Goal: Navigation & Orientation: Find specific page/section

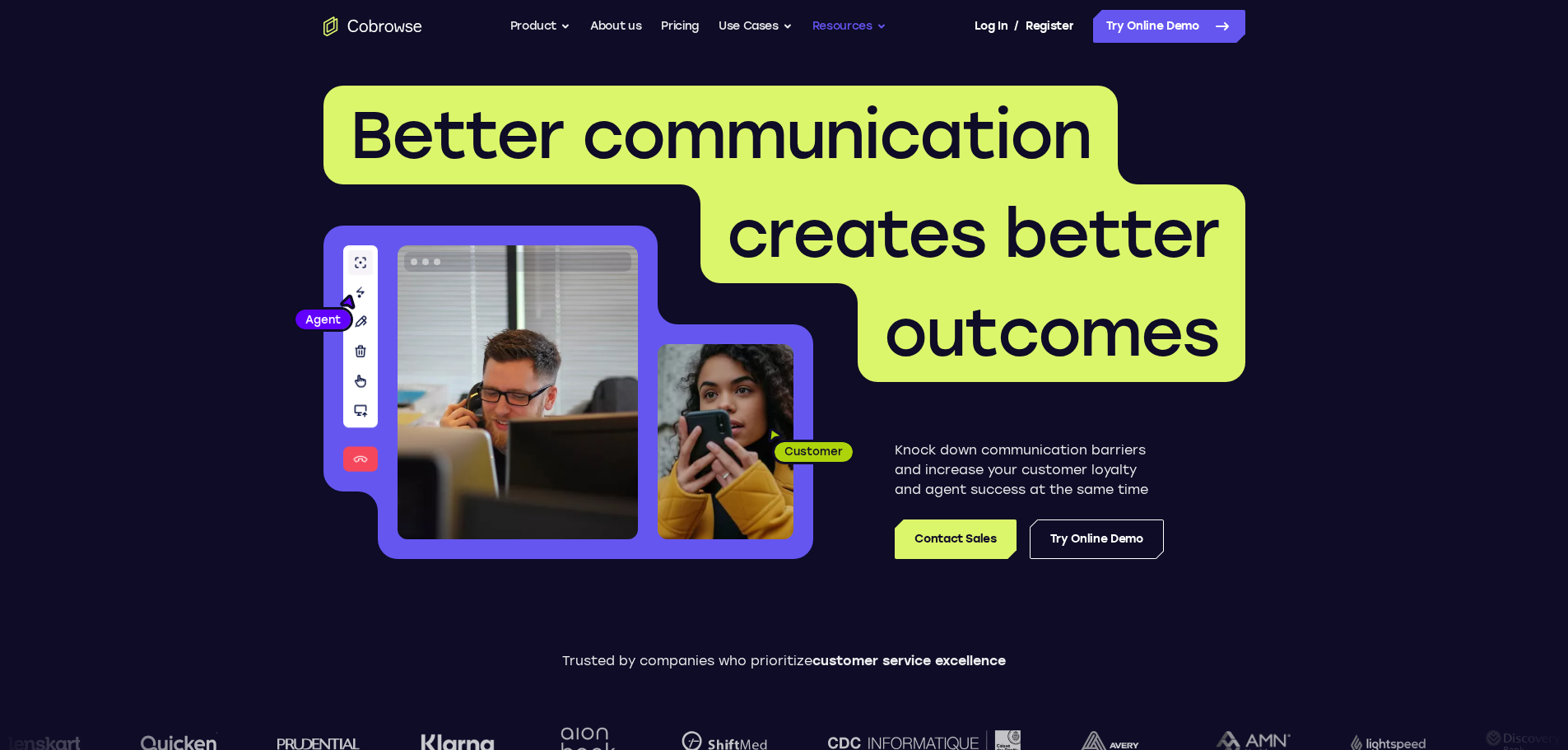
click at [861, 25] on button "Resources" at bounding box center [850, 26] width 74 height 32
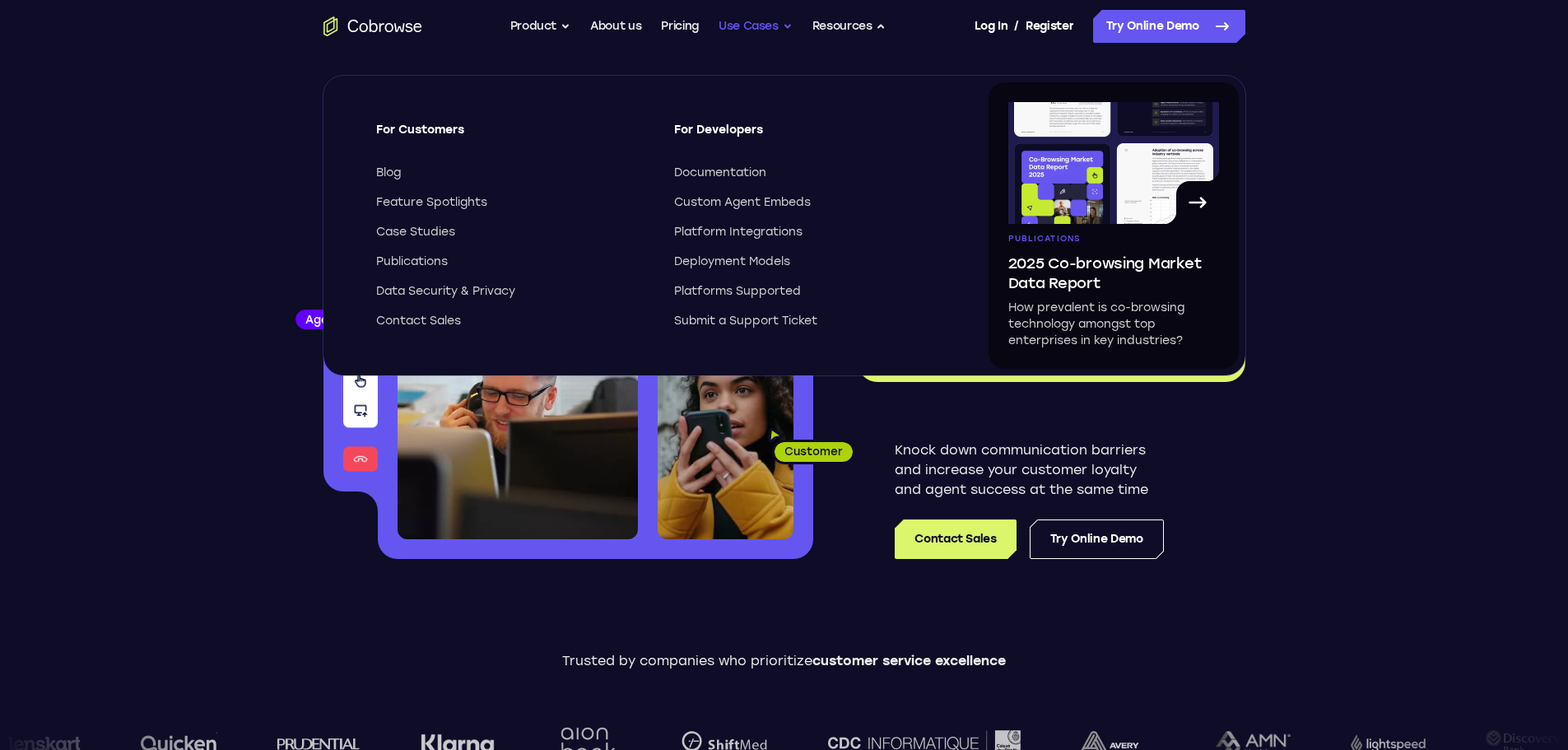
click at [761, 32] on button "Use Cases" at bounding box center [756, 26] width 74 height 32
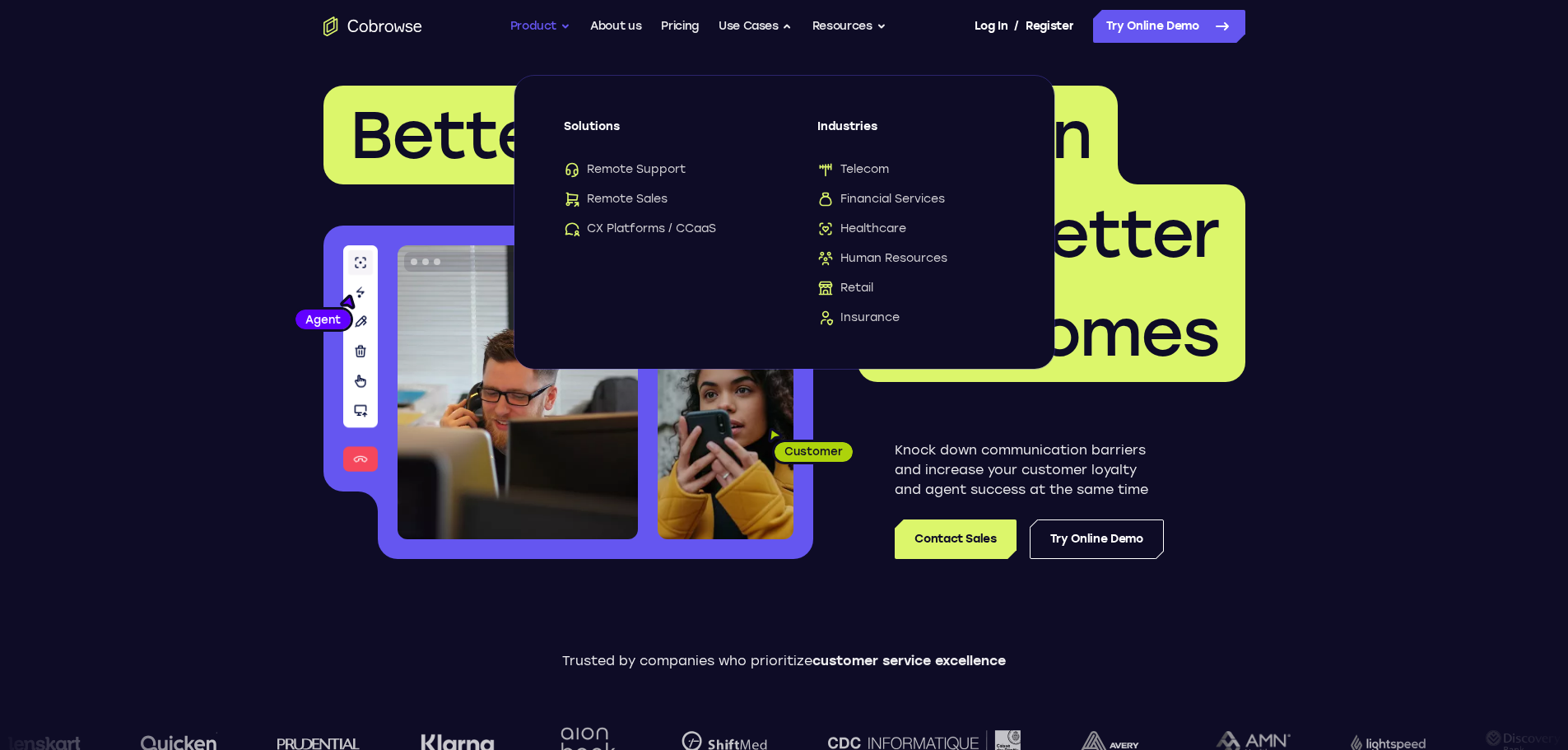
click at [547, 23] on button "Product" at bounding box center [541, 26] width 61 height 32
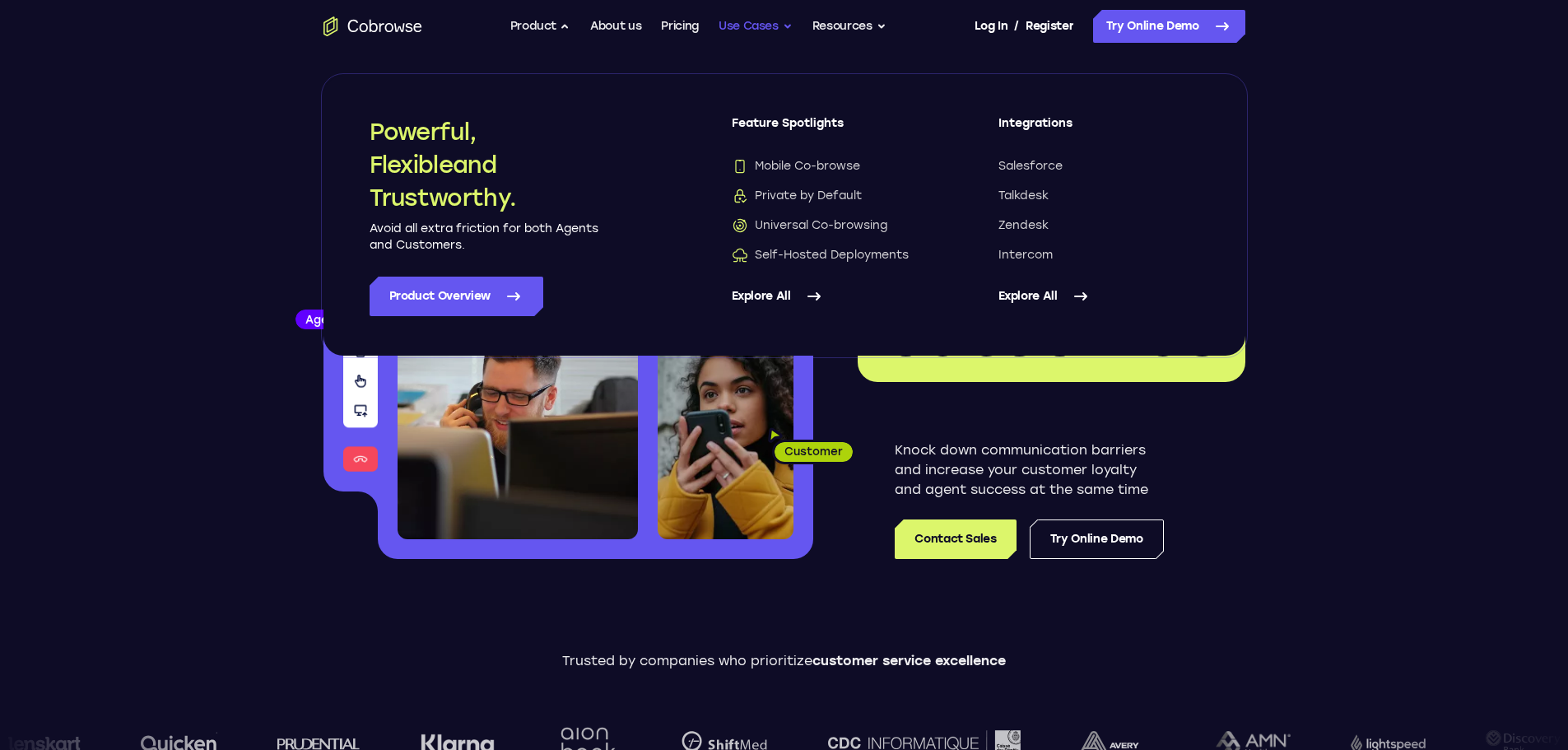
click at [763, 13] on button "Use Cases" at bounding box center [756, 26] width 74 height 32
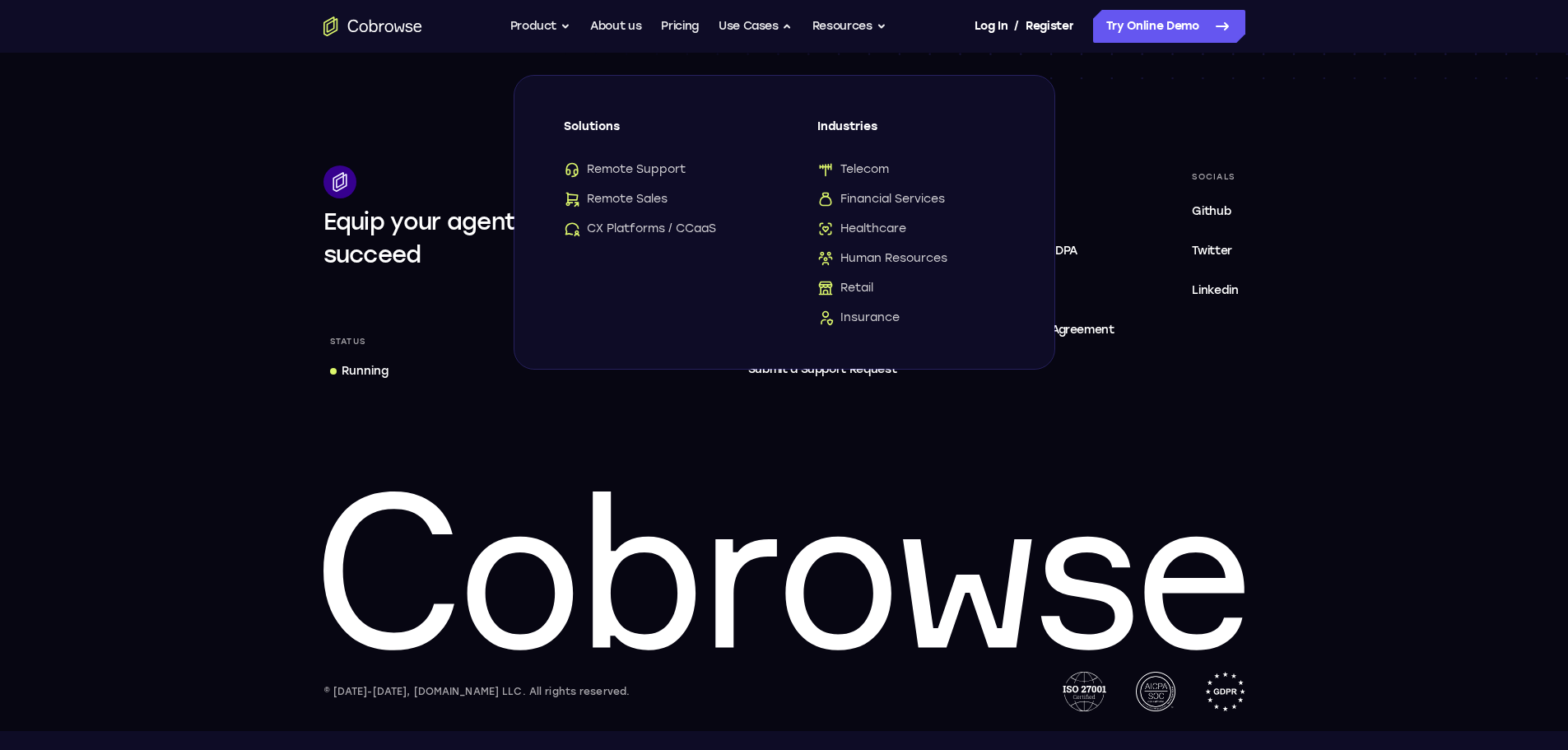
scroll to position [5022, 0]
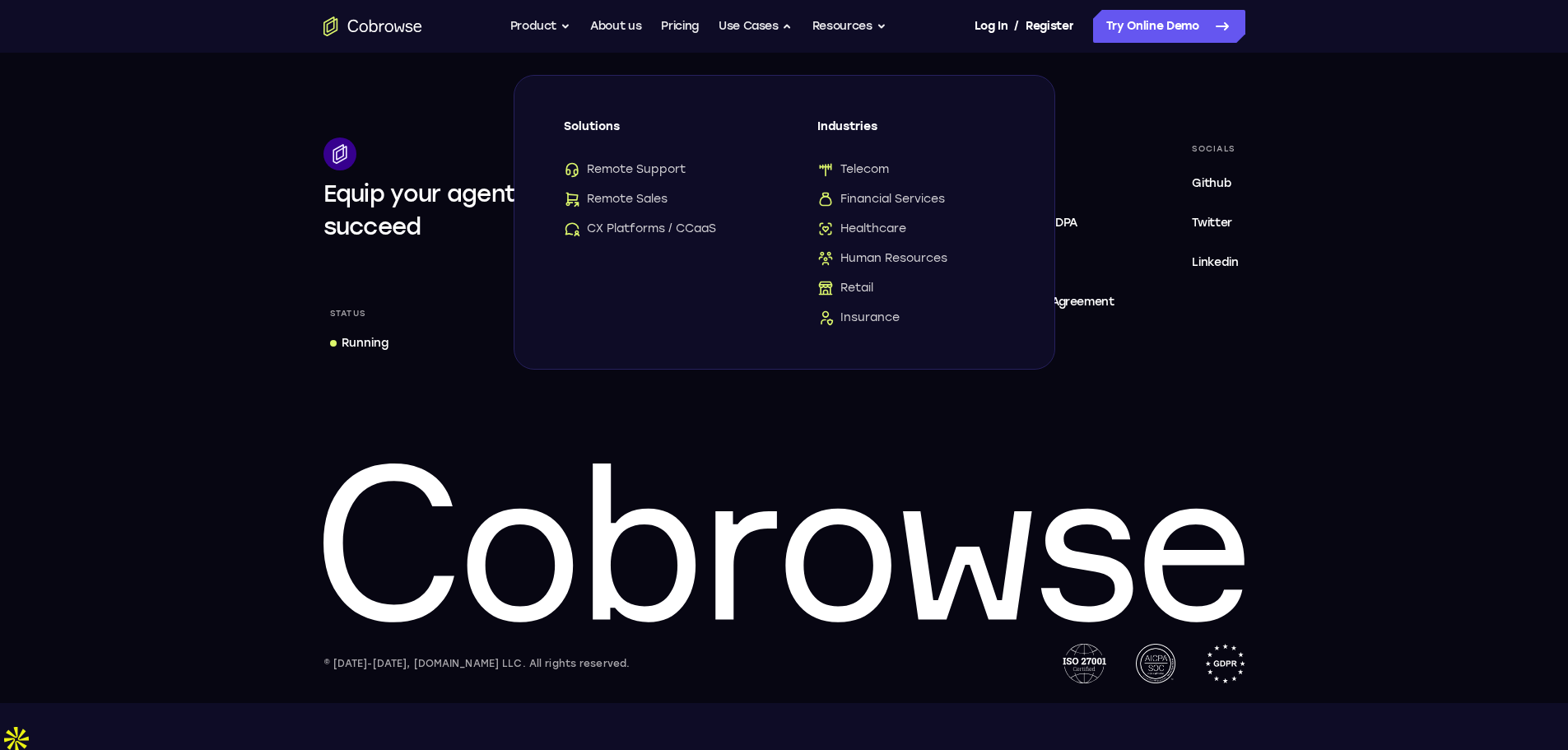
click at [1388, 488] on footer "Equip your agents to succeed Status Running Features Product About us Pricing C…" at bounding box center [784, 381] width 1568 height 645
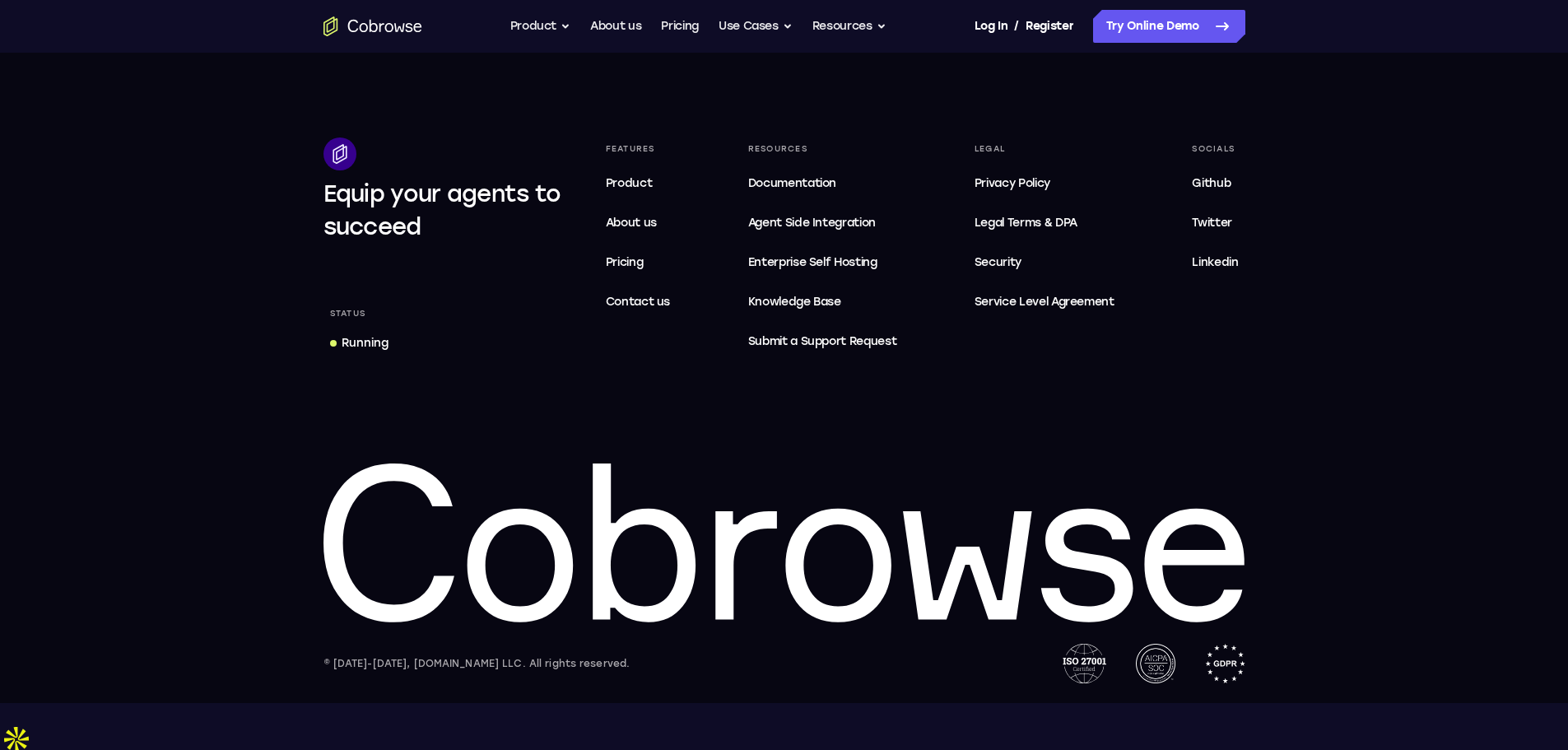
drag, startPoint x: 964, startPoint y: 459, endPoint x: 906, endPoint y: 76, distance: 387.4
click at [880, 26] on button "Resources" at bounding box center [850, 26] width 74 height 32
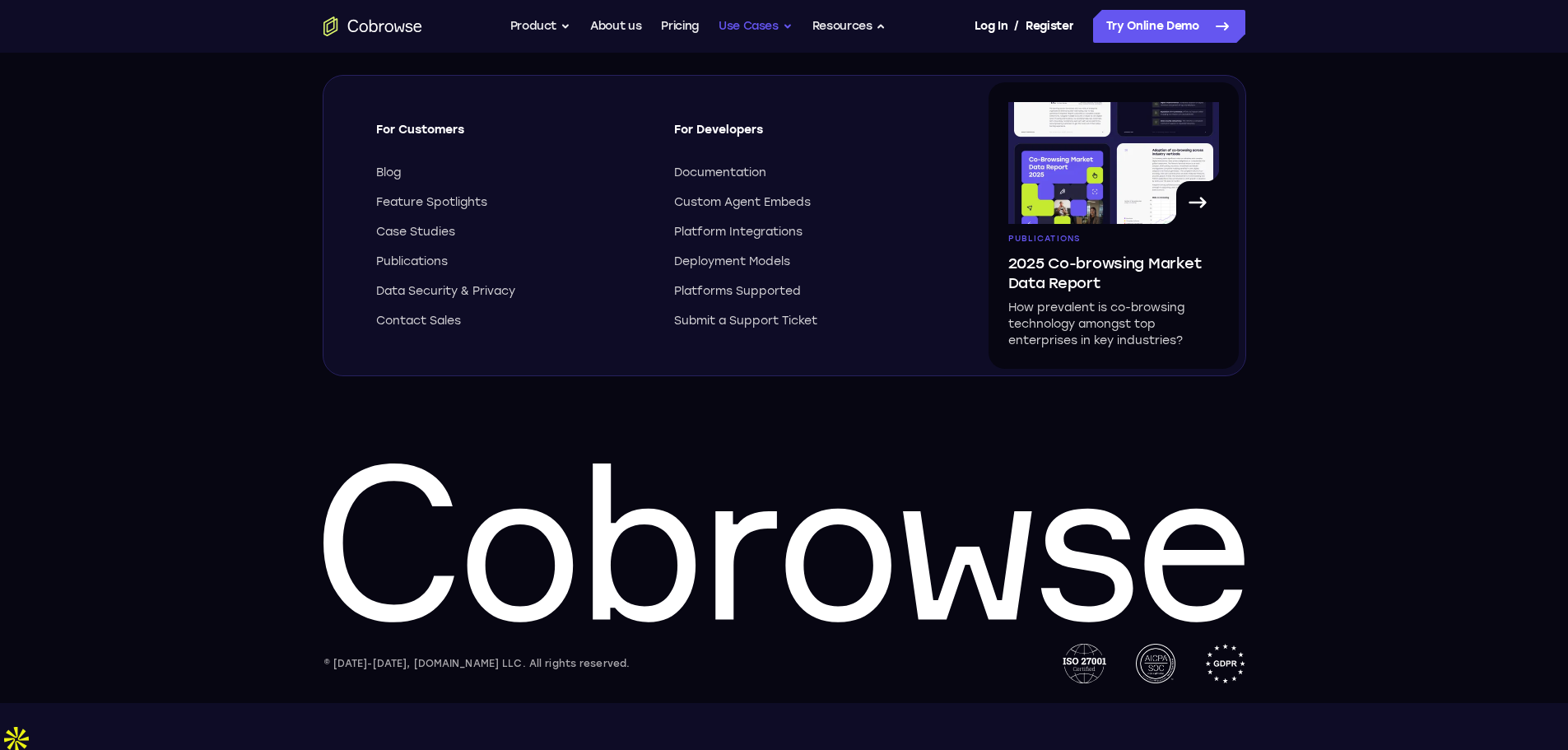
click at [761, 28] on button "Use Cases" at bounding box center [756, 26] width 74 height 32
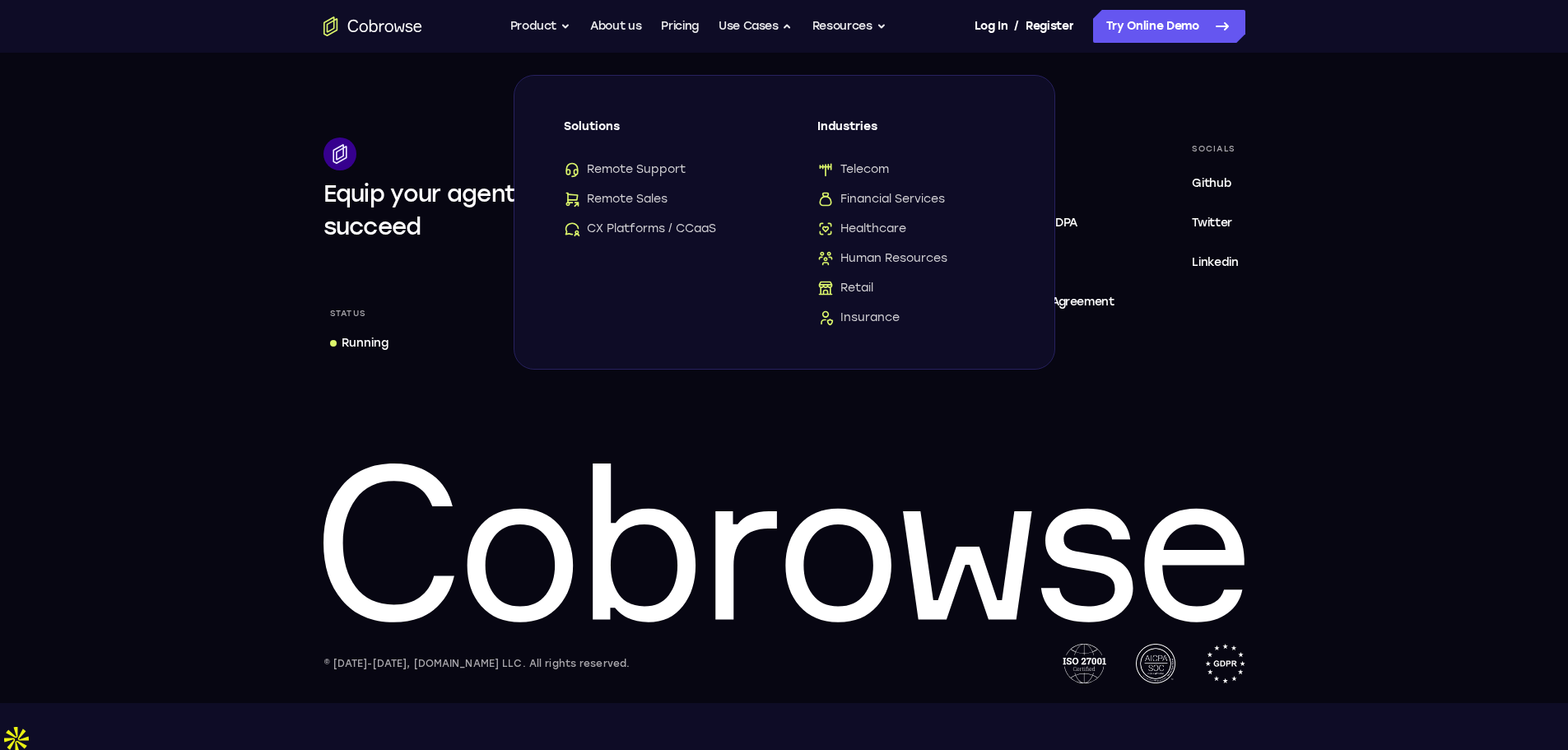
click at [647, 27] on ul "Go back Powerful, Flexible and Trustworthy. Avoid all extra friction for both A…" at bounding box center [699, 26] width 377 height 32
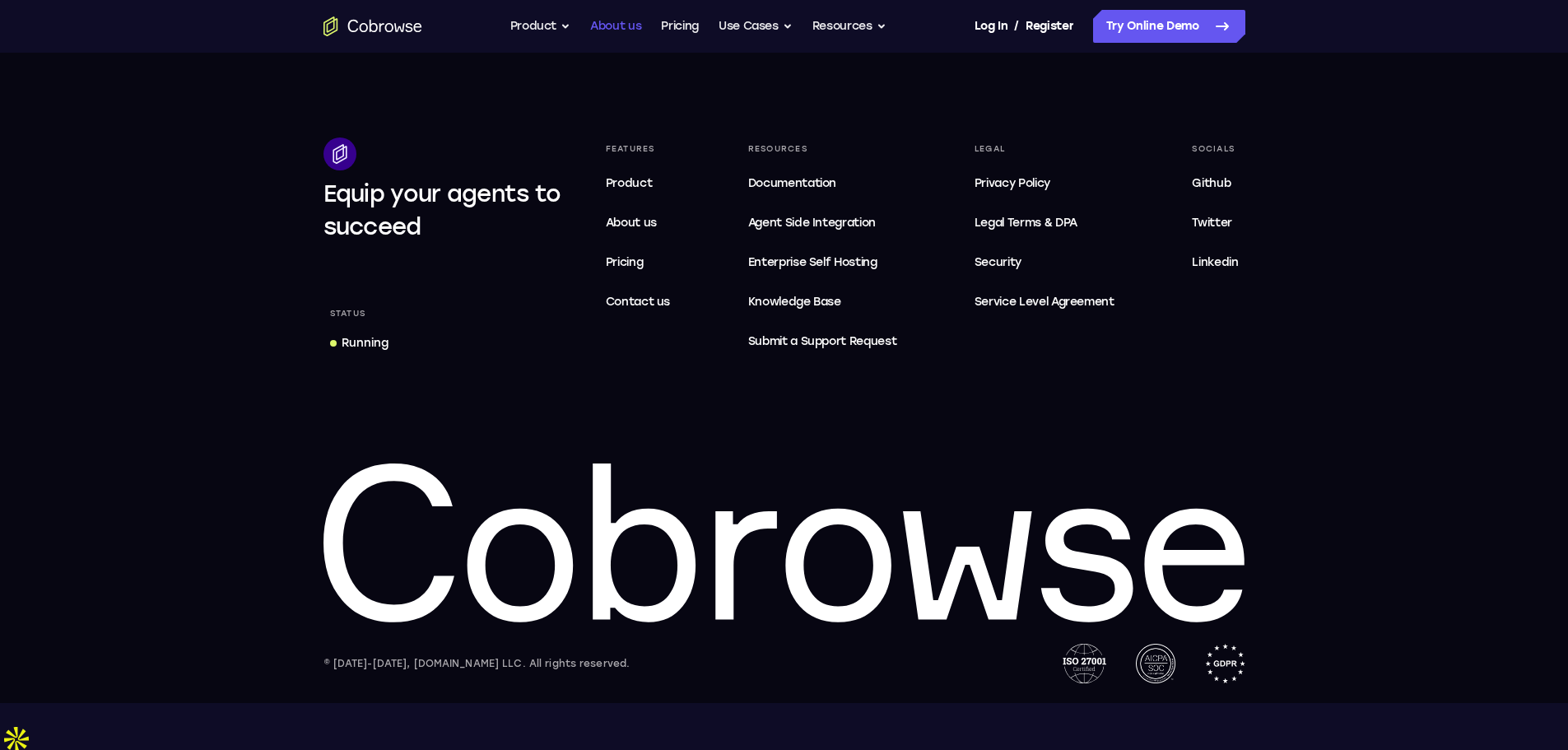
click at [639, 22] on link "About us" at bounding box center [615, 26] width 51 height 32
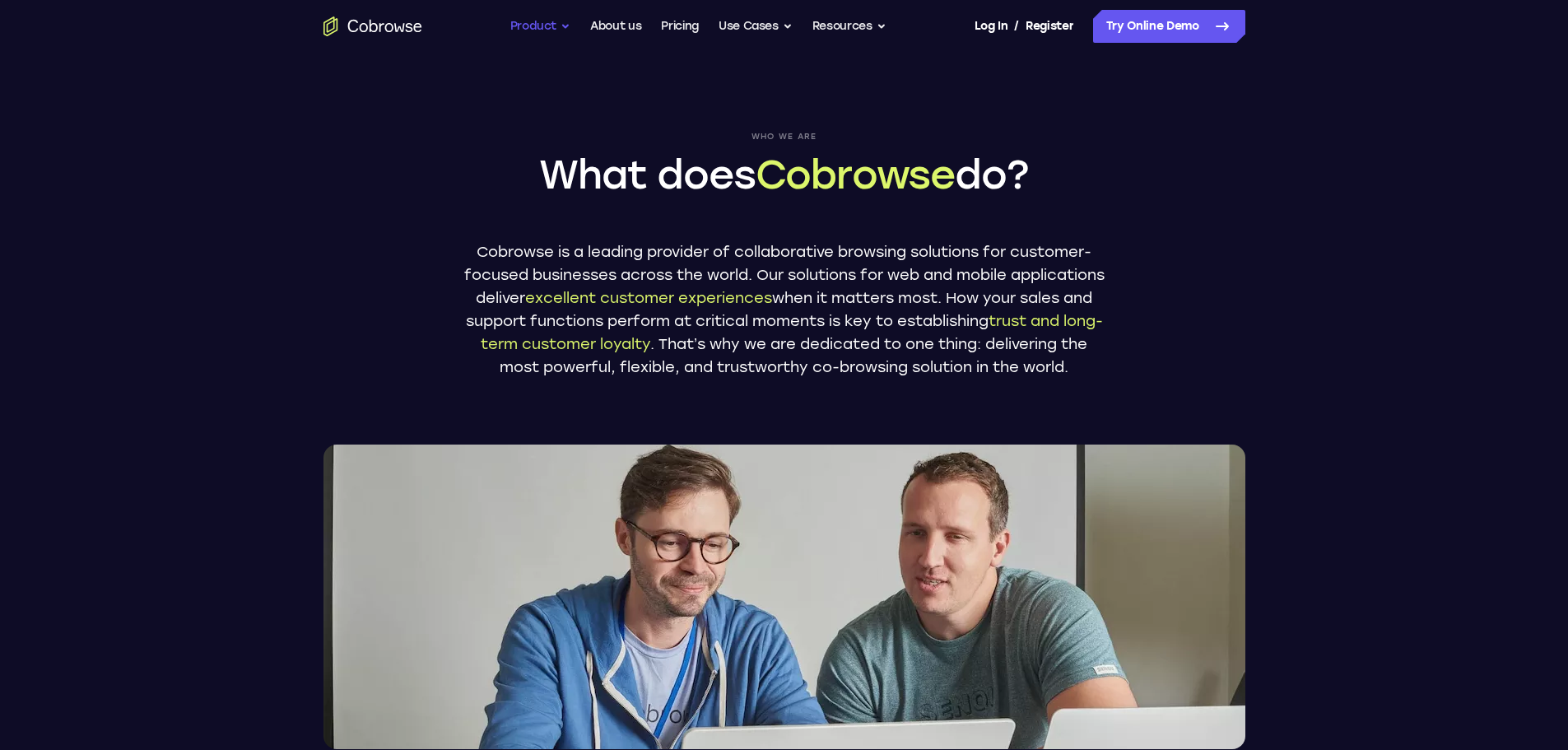
click at [547, 21] on button "Product" at bounding box center [541, 26] width 61 height 32
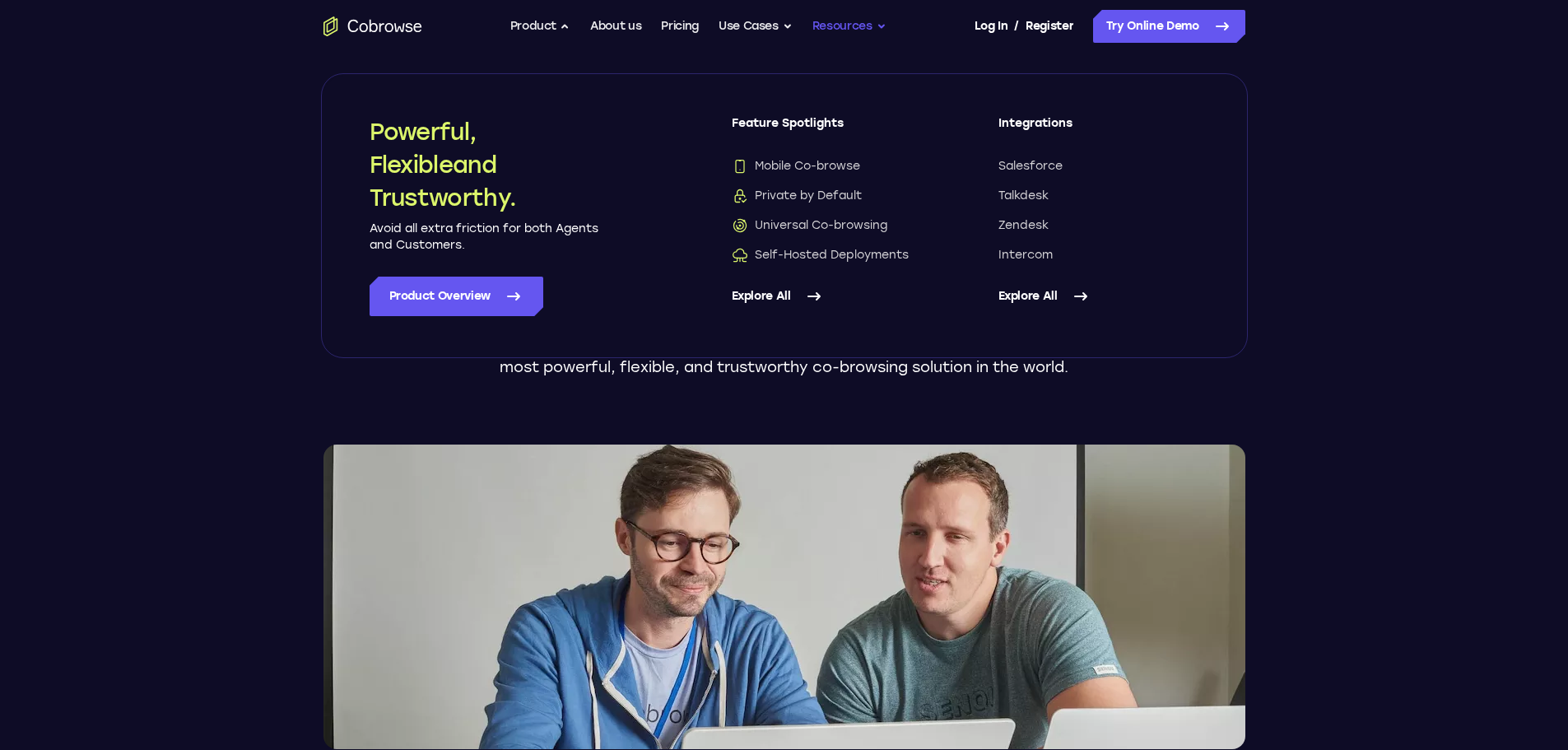
click at [856, 31] on button "Resources" at bounding box center [850, 26] width 74 height 32
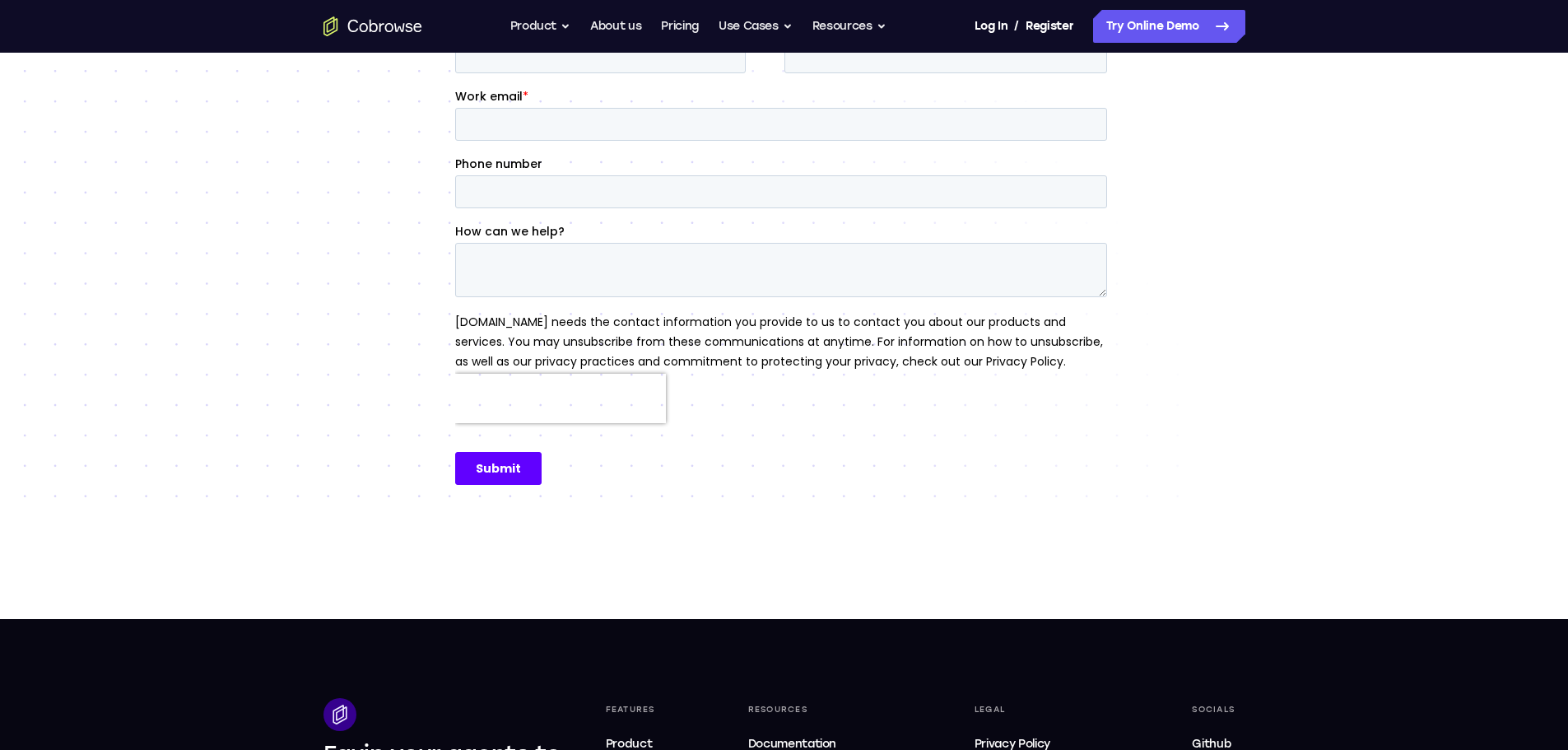
scroll to position [576, 0]
